Goal: Transaction & Acquisition: Purchase product/service

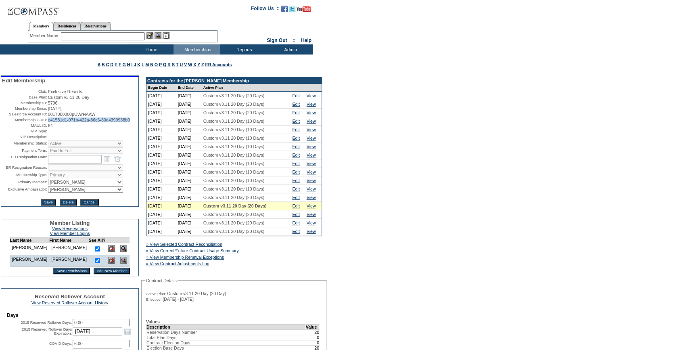
drag, startPoint x: 80, startPoint y: 131, endPoint x: 46, endPoint y: 127, distance: 34.9
click at [48, 122] on td "e41581d1-971b-422a-86c6-30d4399938b9" at bounding box center [93, 119] width 90 height 5
copy span "e41581d1-971b-422a-86c6-30d4399938b9"
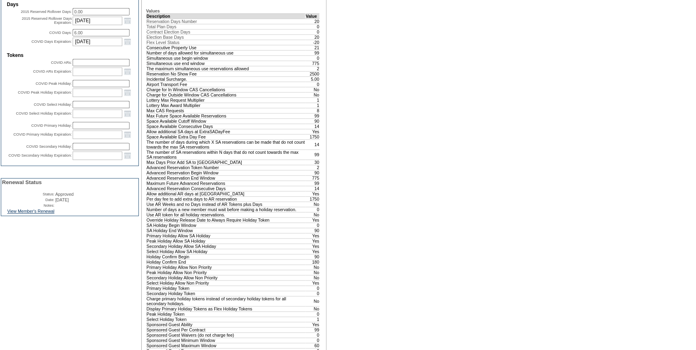
scroll to position [367, 0]
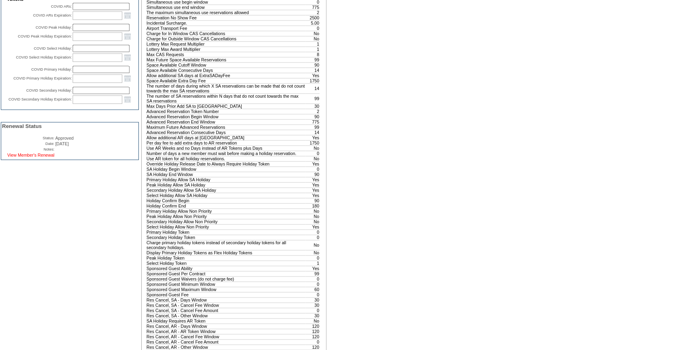
click at [49, 157] on link "View Member's Renewal" at bounding box center [30, 154] width 47 height 5
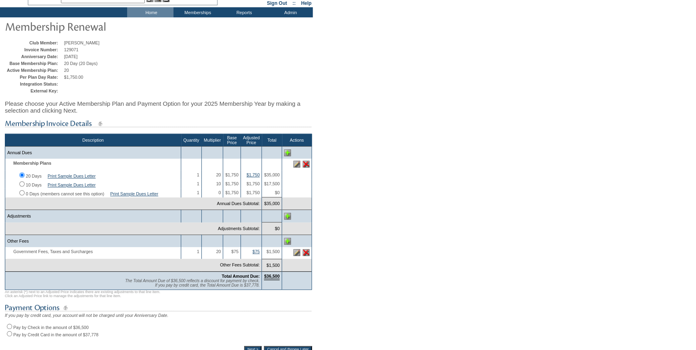
scroll to position [110, 0]
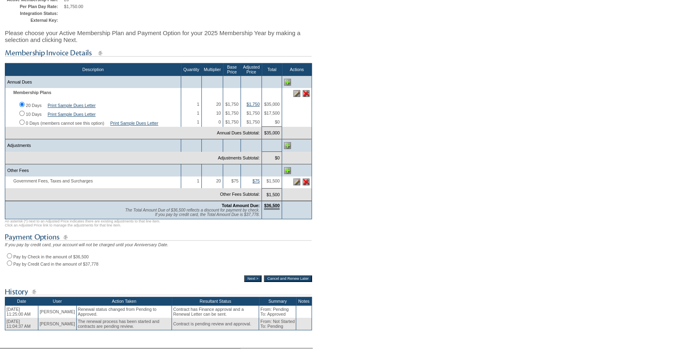
click at [10, 265] on input "Pay by Credit Card in the amount of $37,778" at bounding box center [9, 262] width 5 height 5
radio input "true"
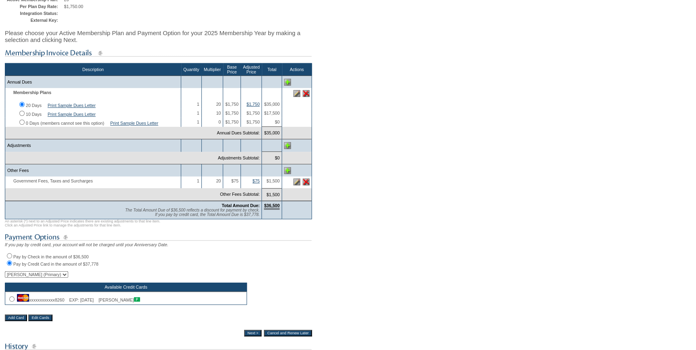
click at [13, 301] on input "radio" at bounding box center [11, 298] width 5 height 5
radio input "true"
click at [248, 336] on input "Next >" at bounding box center [252, 333] width 17 height 6
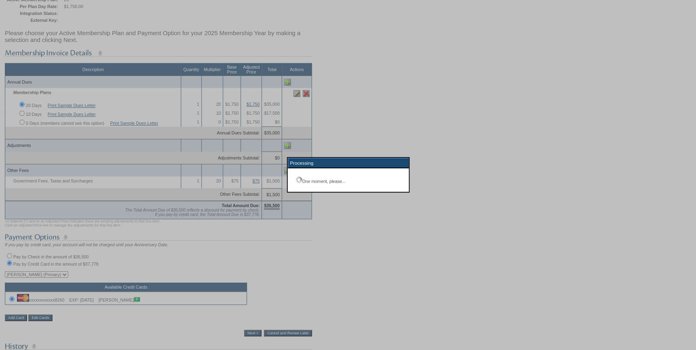
scroll to position [59, 0]
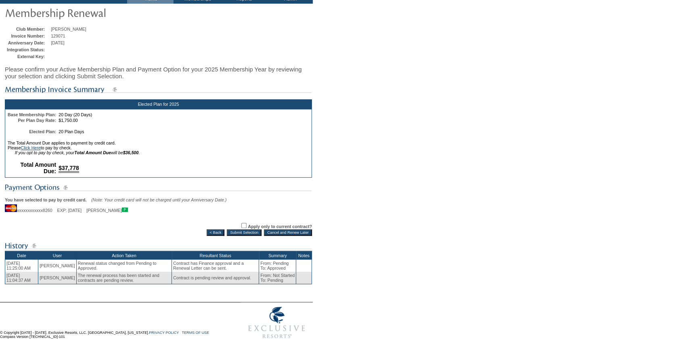
click at [236, 232] on input "Submit Selection" at bounding box center [244, 232] width 35 height 6
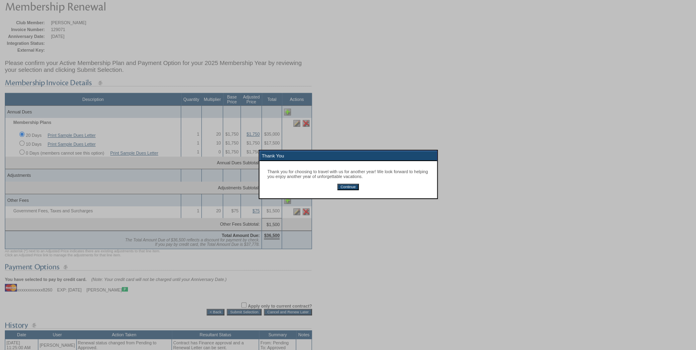
click at [346, 188] on input "Continue" at bounding box center [347, 187] width 21 height 6
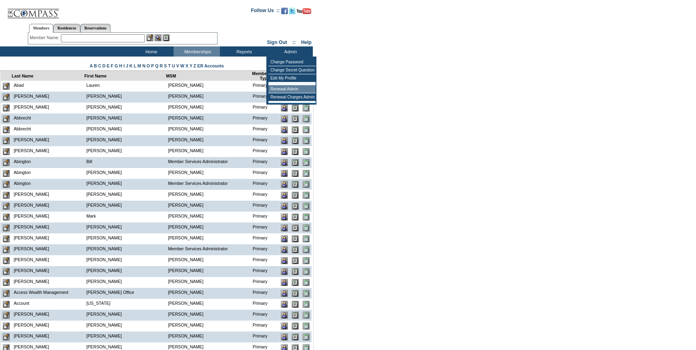
drag, startPoint x: 287, startPoint y: 90, endPoint x: 147, endPoint y: 80, distance: 140.3
click at [286, 90] on td "Renewal Admin" at bounding box center [291, 89] width 47 height 8
